Goal: Navigation & Orientation: Find specific page/section

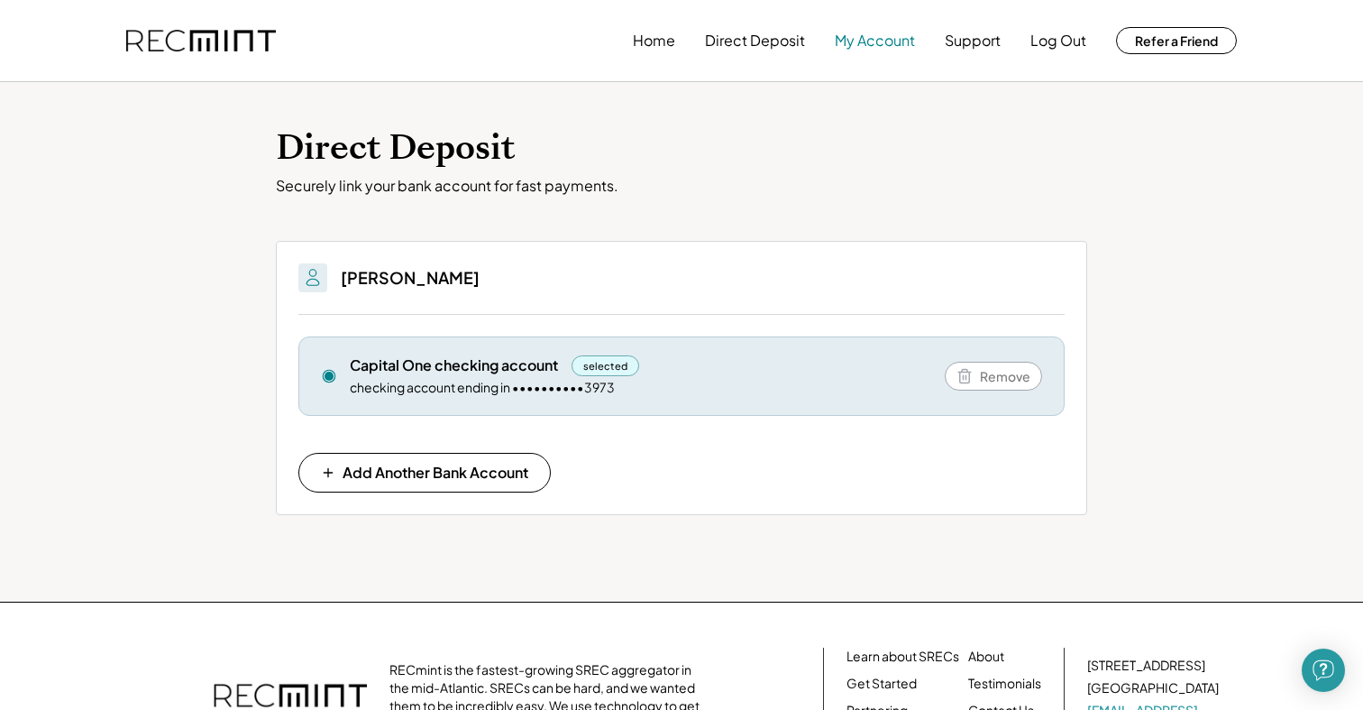
click at [865, 45] on button "My Account" at bounding box center [875, 41] width 80 height 36
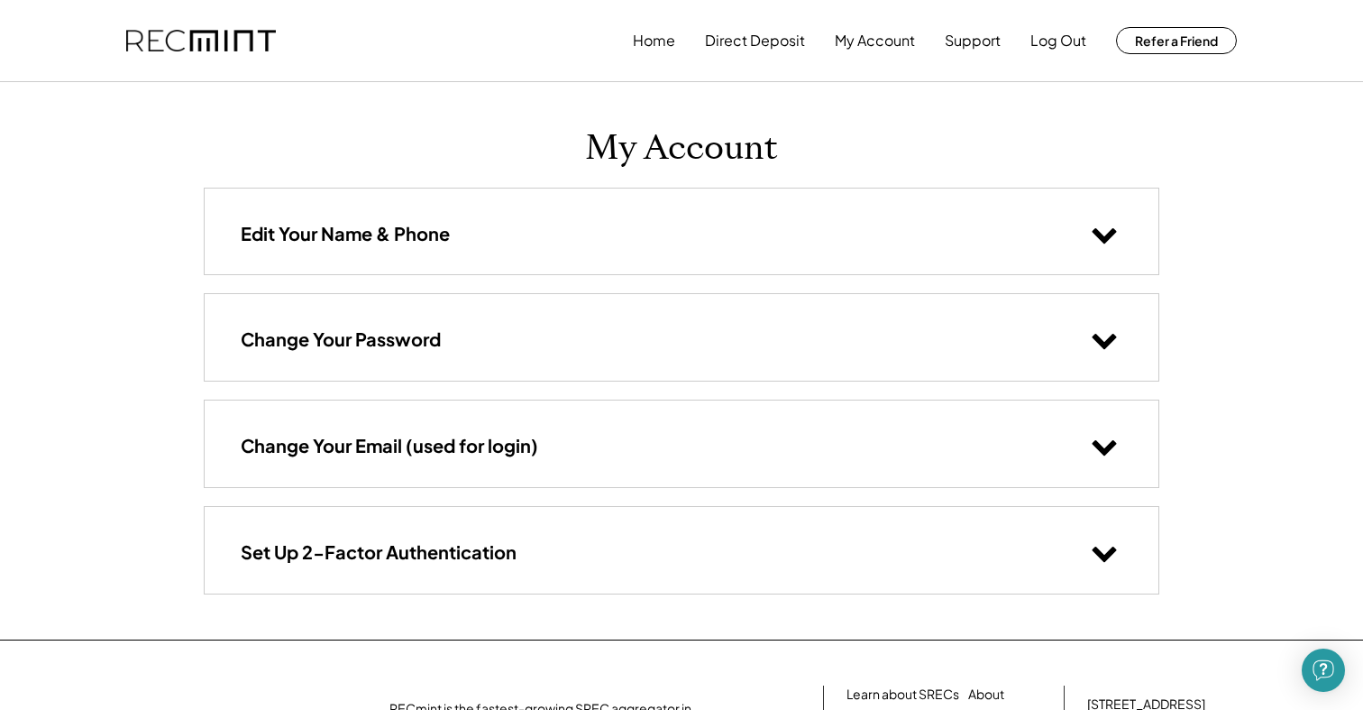
click at [1103, 218] on button at bounding box center [1105, 234] width 36 height 36
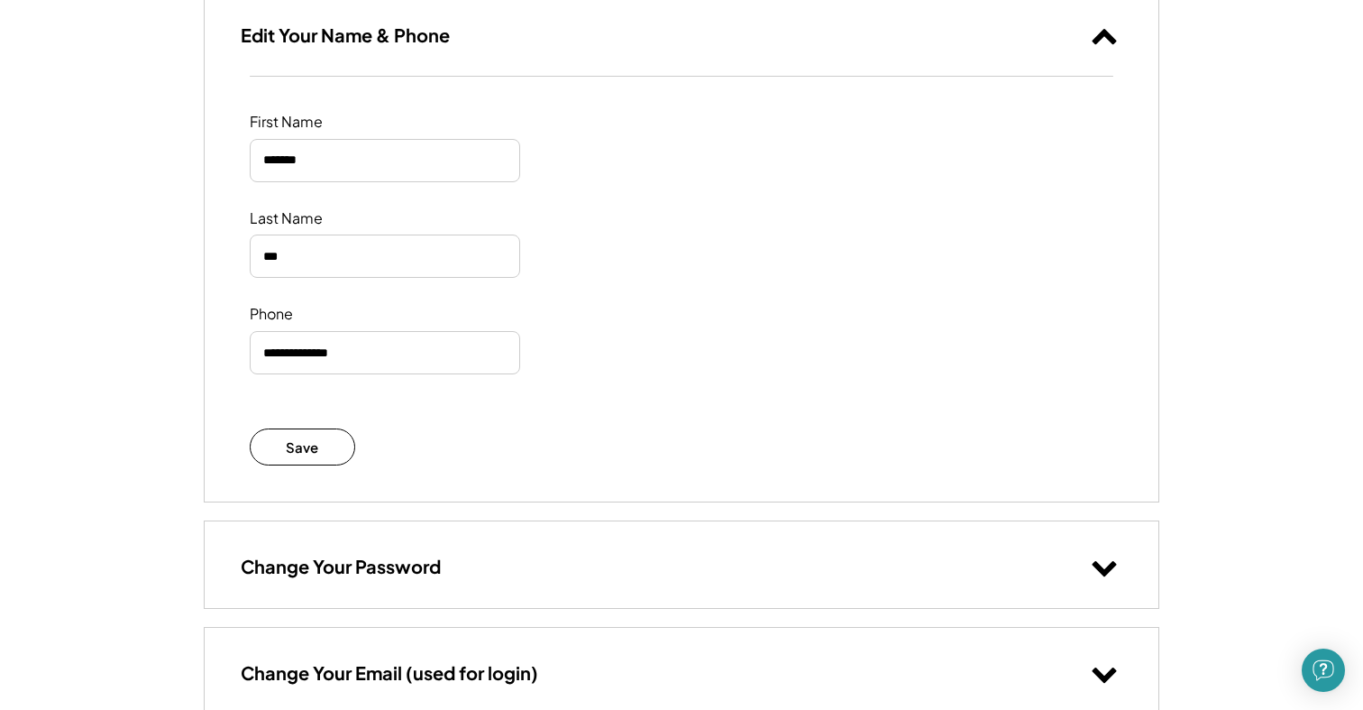
scroll to position [355, 0]
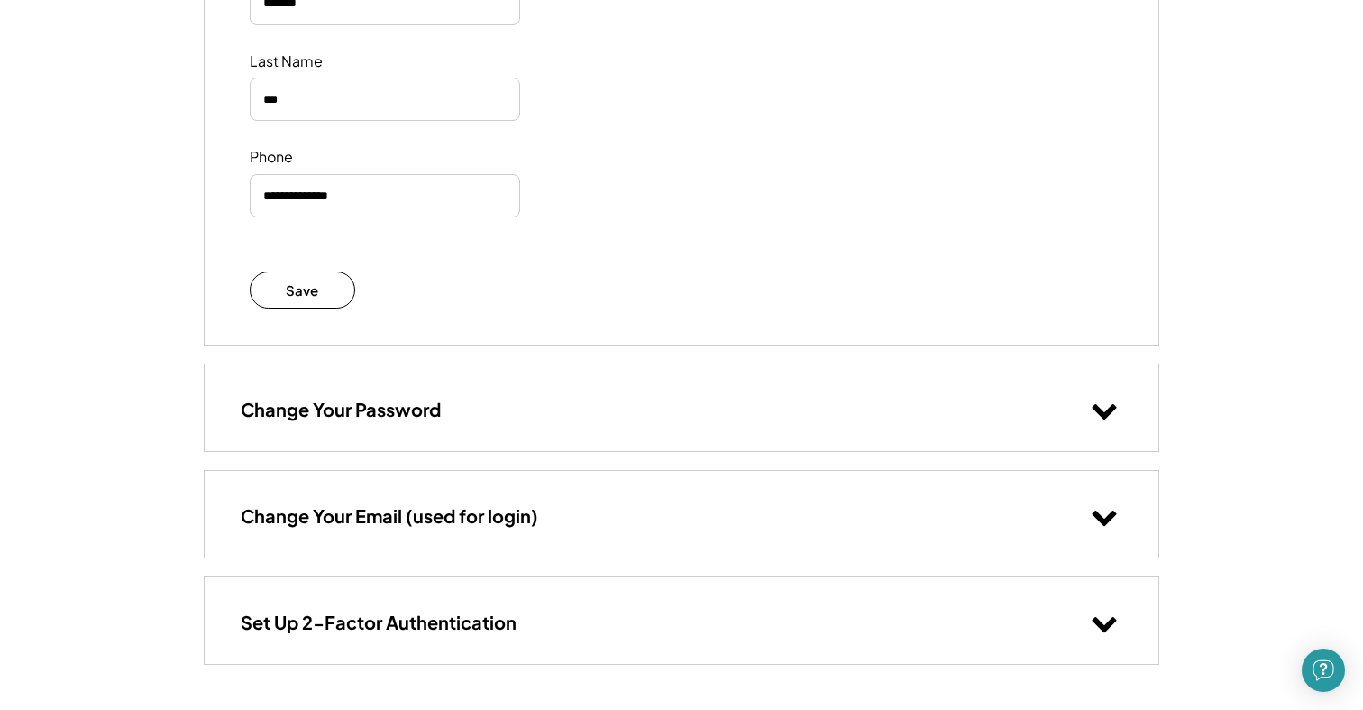
click at [1101, 509] on icon at bounding box center [1104, 515] width 27 height 27
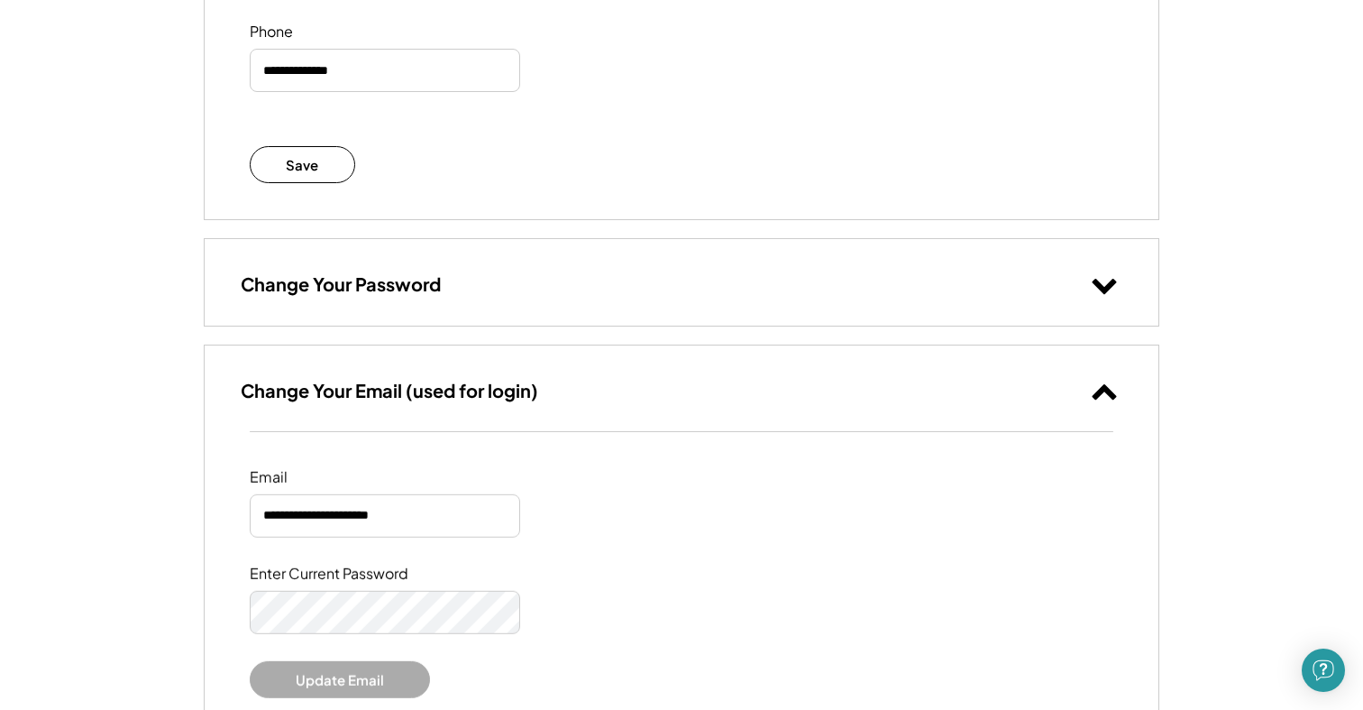
scroll to position [499, 0]
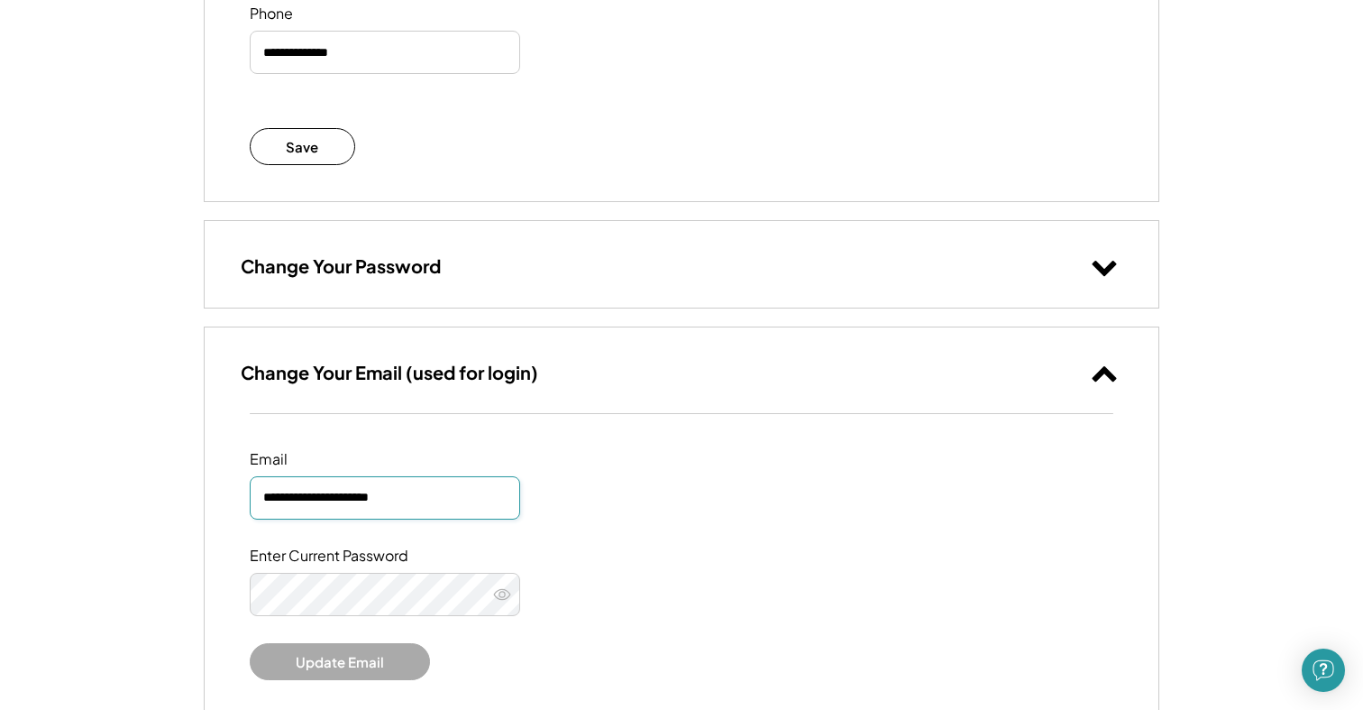
click at [428, 492] on input "**********" at bounding box center [385, 497] width 271 height 43
type input "**********"
click at [618, 547] on div "Enter Current Password" at bounding box center [682, 580] width 864 height 69
click at [393, 493] on input "**********" at bounding box center [385, 497] width 271 height 43
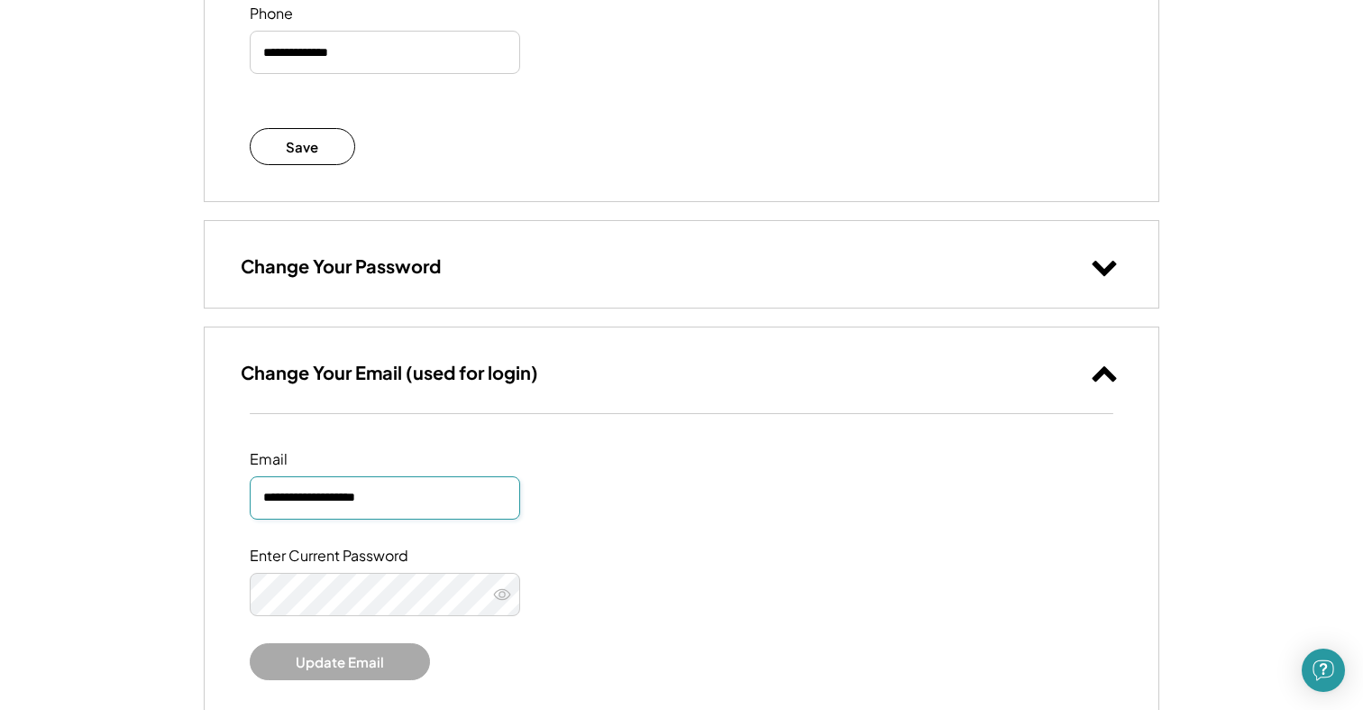
click at [653, 582] on div "Enter Current Password" at bounding box center [682, 580] width 864 height 69
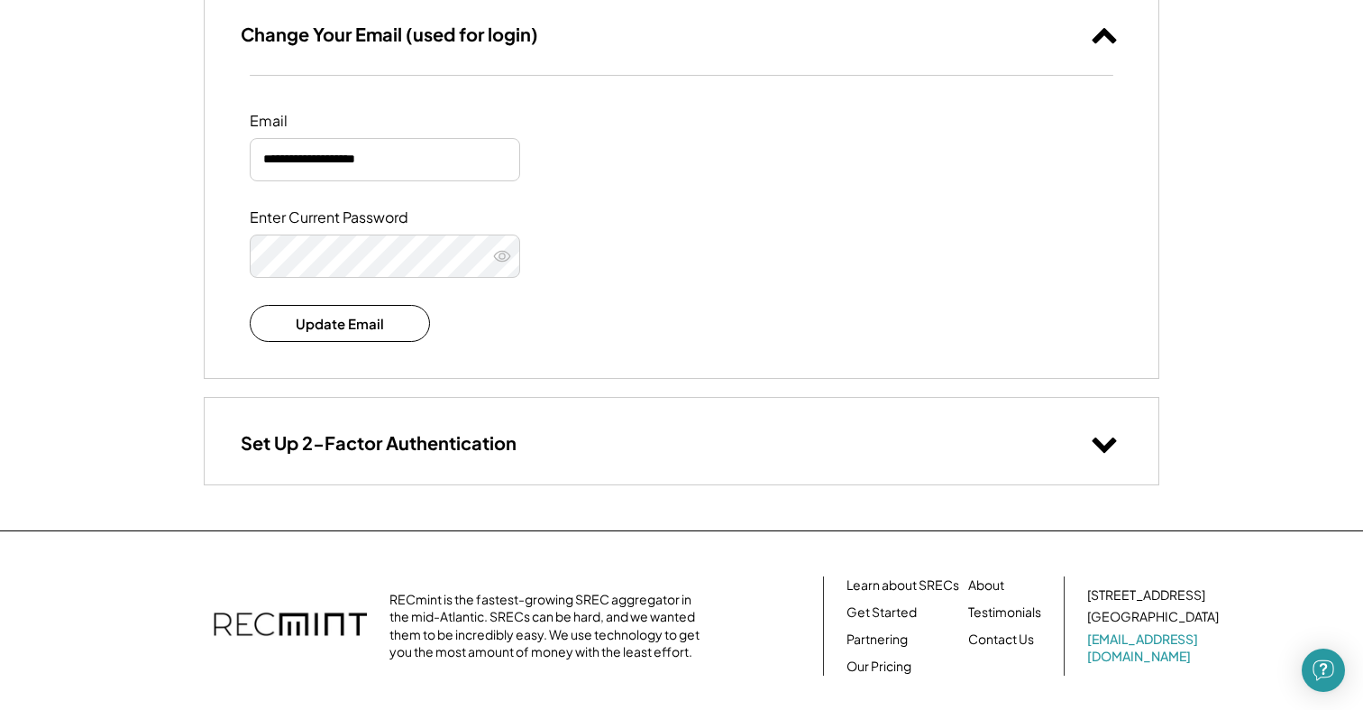
scroll to position [841, 0]
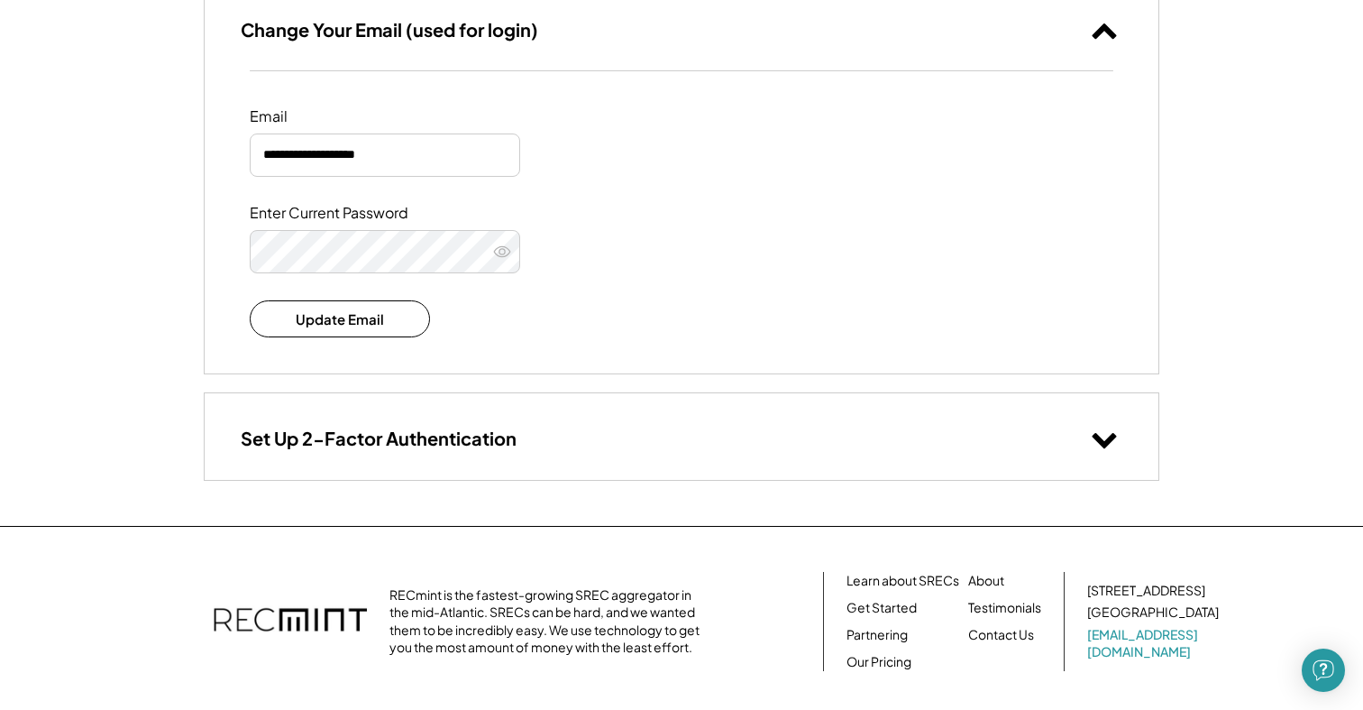
click at [557, 421] on div "Set Up 2-Factor Authentication" at bounding box center [682, 436] width 954 height 86
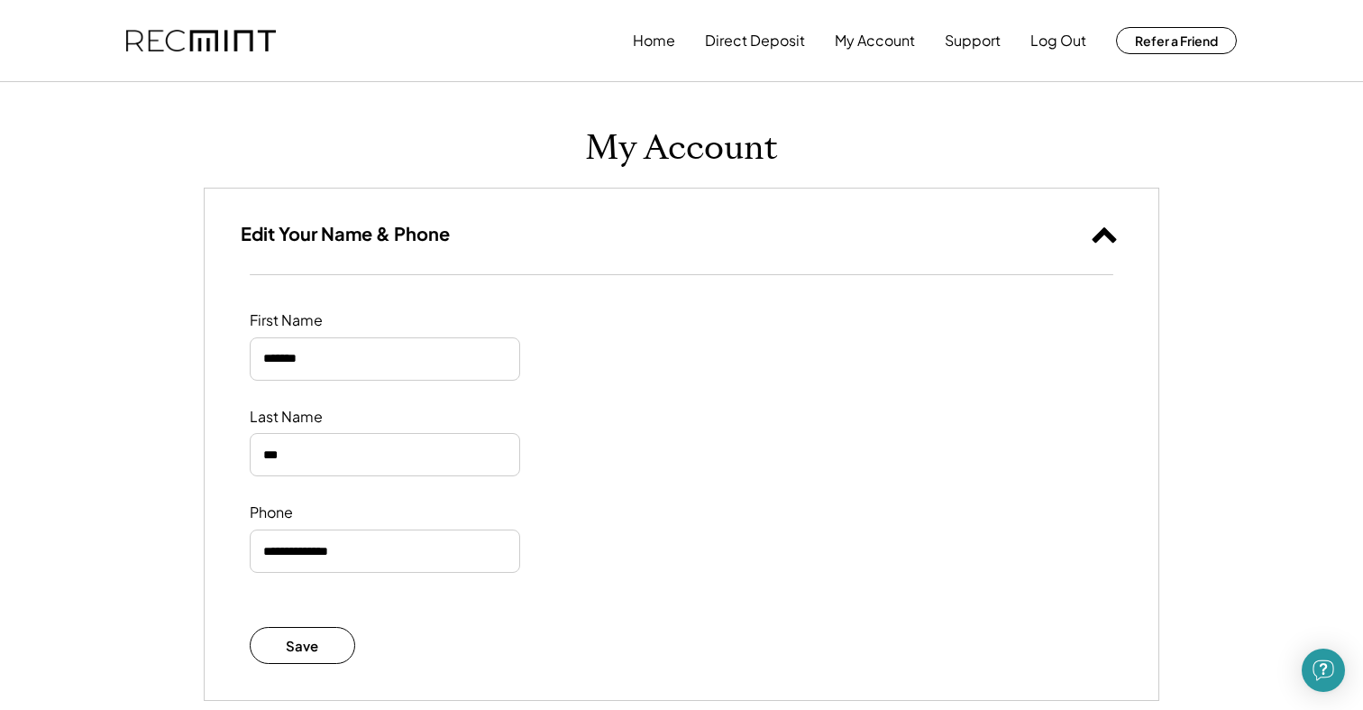
scroll to position [0, 0]
click at [764, 46] on button "Direct Deposit" at bounding box center [755, 41] width 100 height 36
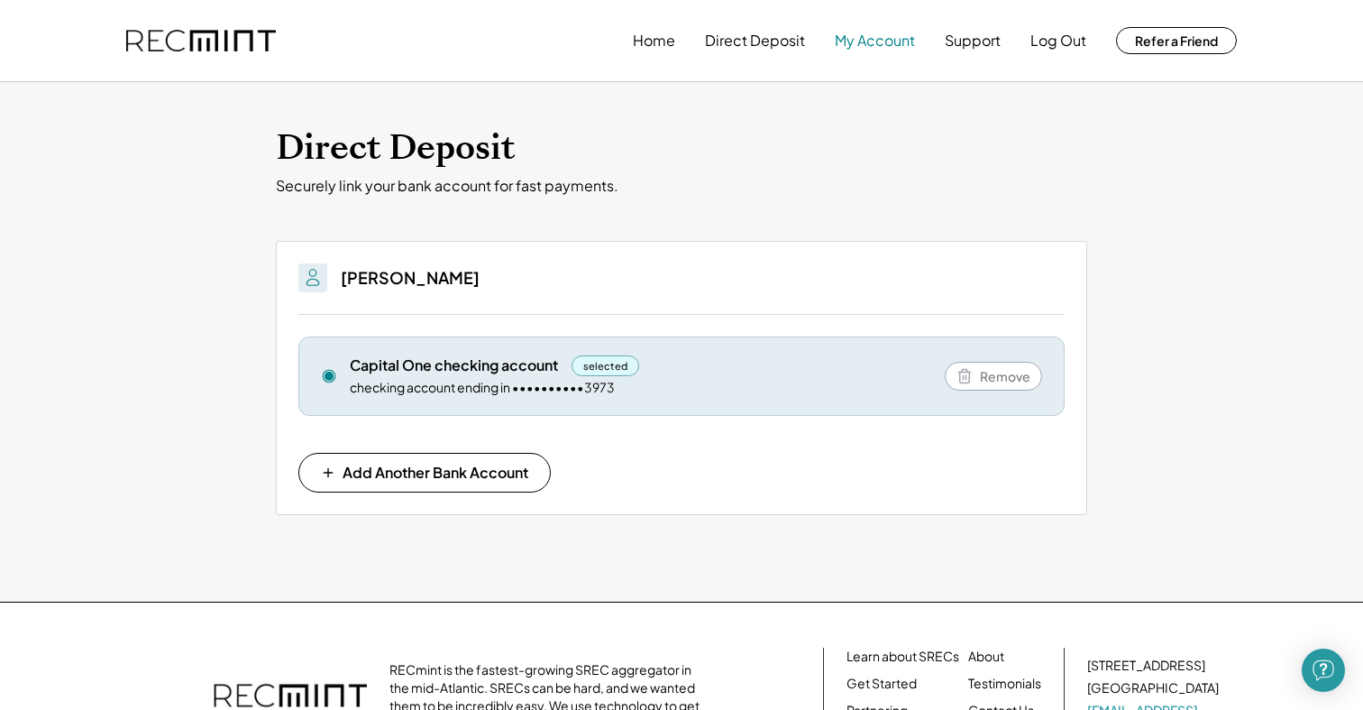
click at [880, 42] on button "My Account" at bounding box center [875, 41] width 80 height 36
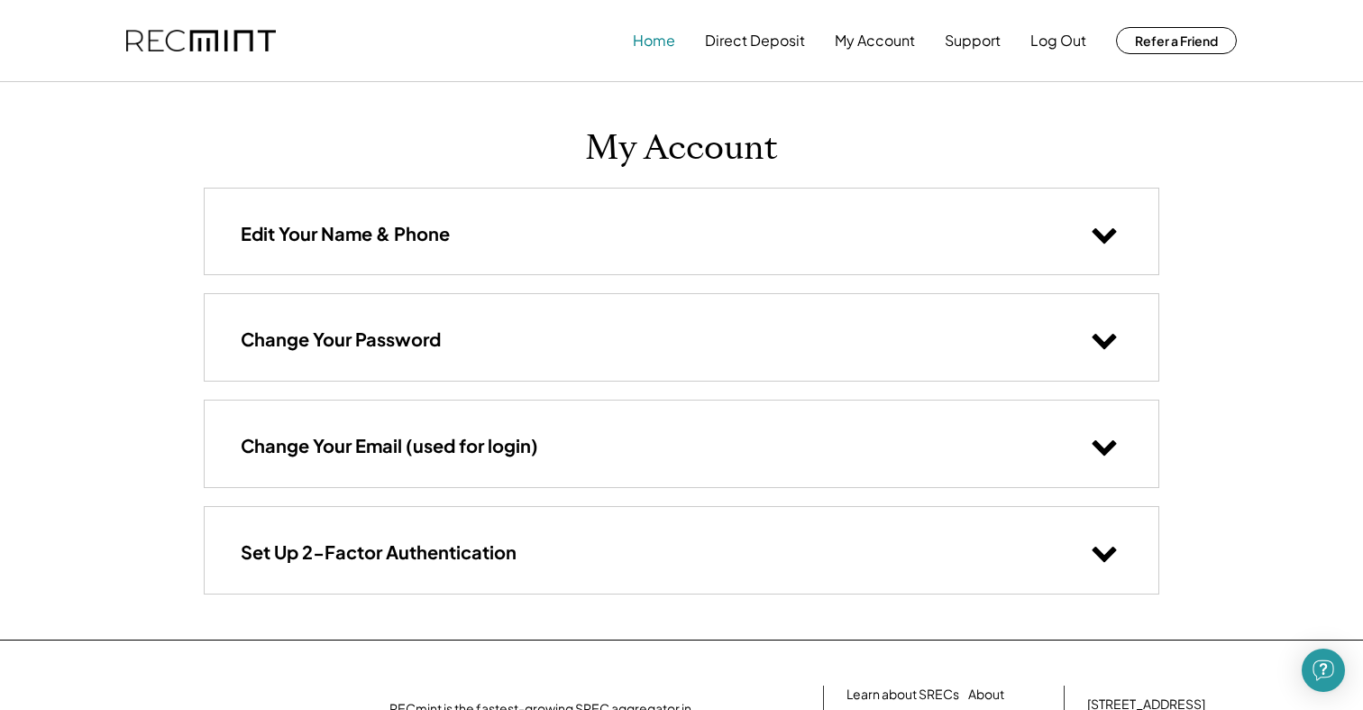
click at [650, 54] on button "Home" at bounding box center [654, 41] width 42 height 36
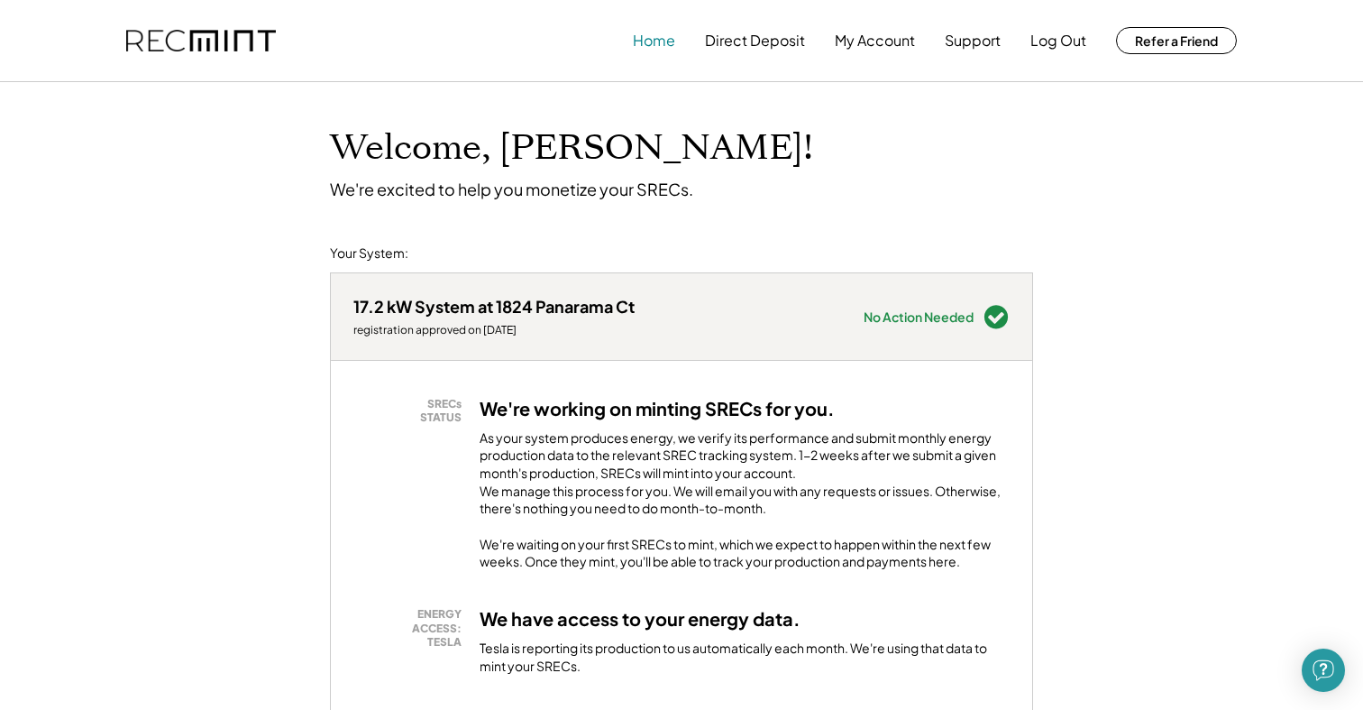
click at [655, 41] on button "Home" at bounding box center [654, 41] width 42 height 36
